Goal: Go to known website: Access a specific website the user already knows

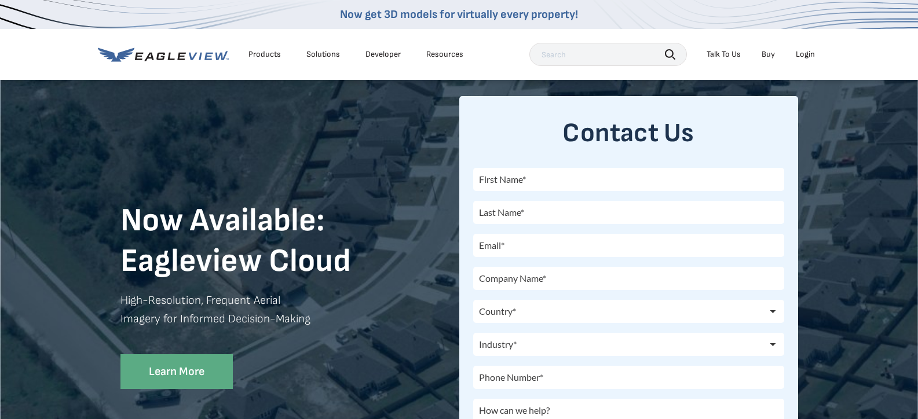
click at [809, 54] on div "Login" at bounding box center [804, 54] width 19 height 10
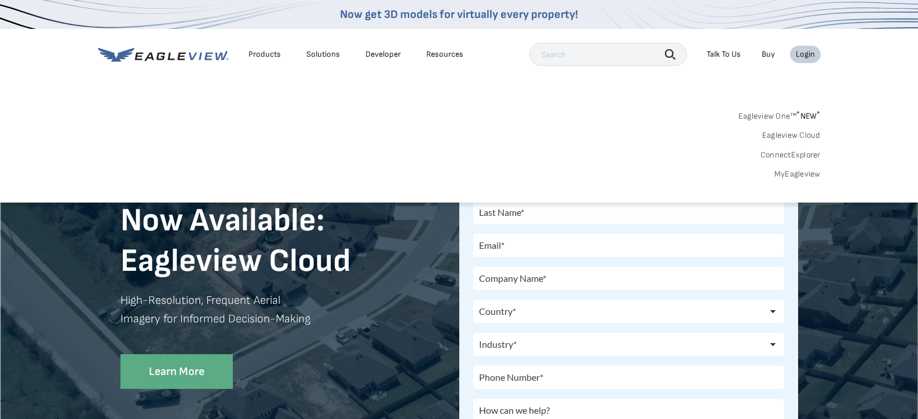
click at [797, 154] on link "ConnectExplorer" at bounding box center [790, 155] width 60 height 10
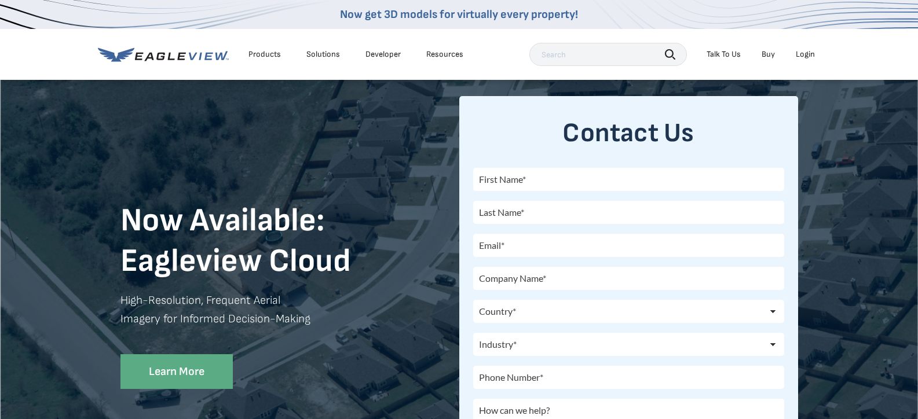
click at [803, 50] on div "Login" at bounding box center [804, 54] width 19 height 10
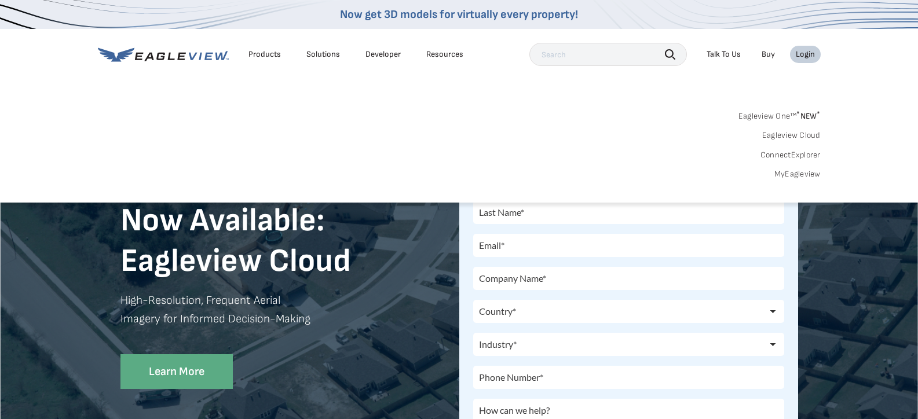
click at [787, 151] on link "ConnectExplorer" at bounding box center [790, 155] width 60 height 10
